Goal: Check status: Check status

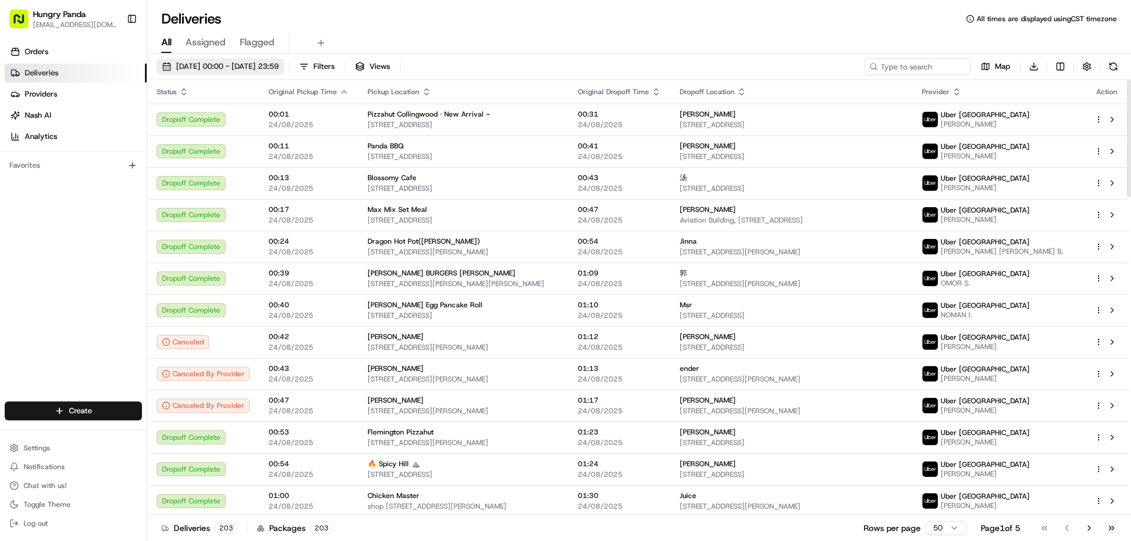
click at [215, 66] on span "[DATE] 00:00 - [DATE] 23:59" at bounding box center [227, 66] width 102 height 11
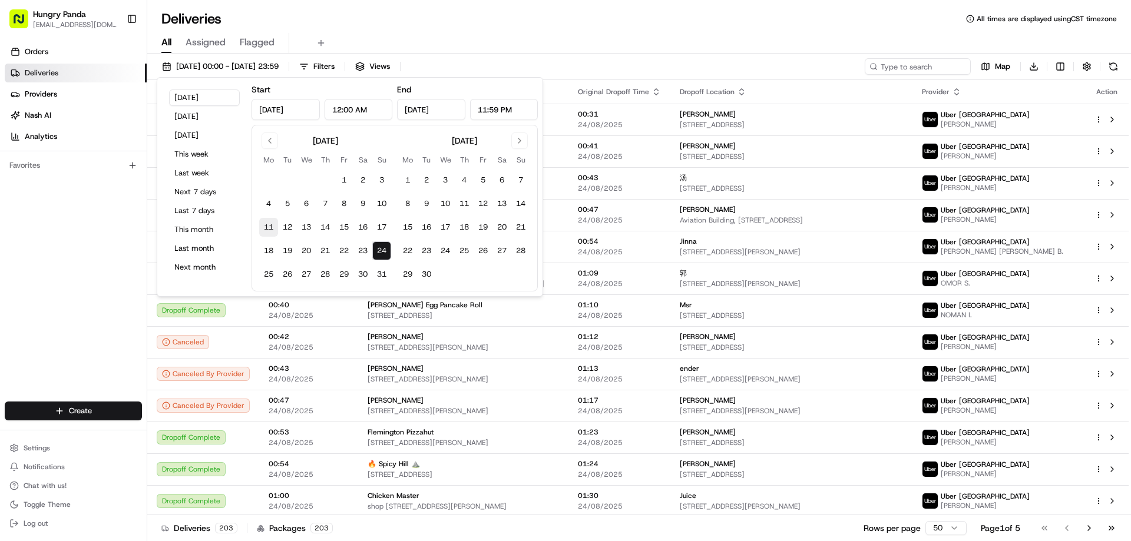
click at [267, 226] on button "11" at bounding box center [268, 227] width 19 height 19
type input "[DATE]"
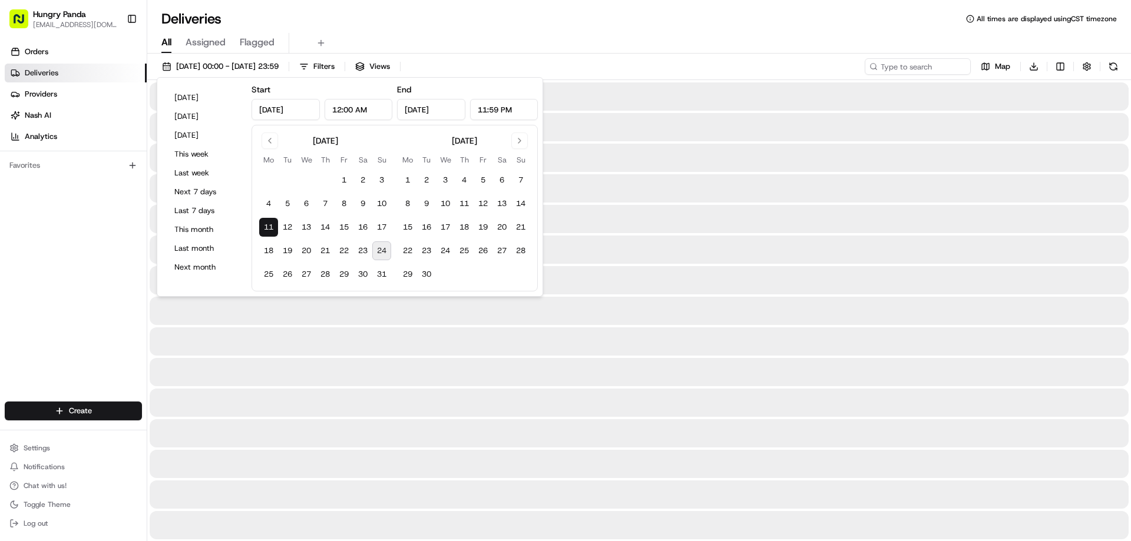
click at [376, 249] on button "24" at bounding box center [381, 250] width 19 height 19
type input "[DATE]"
click at [668, 29] on div "All Assigned Flagged" at bounding box center [638, 40] width 983 height 25
